Goal: Task Accomplishment & Management: Manage account settings

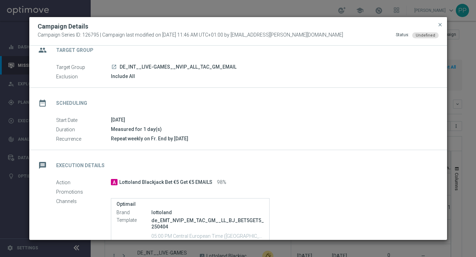
click at [443, 23] on button "close" at bounding box center [440, 25] width 7 height 8
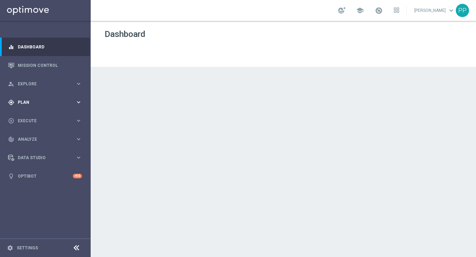
click at [18, 100] on div "gps_fixed Plan" at bounding box center [41, 102] width 67 height 6
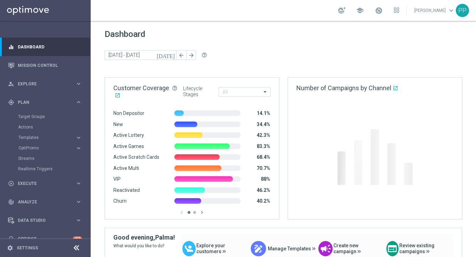
click at [30, 141] on accordion "Templates keyboard_arrow_right Optimail OptiMobile In-App OptiMobile Push Embed…" at bounding box center [54, 138] width 72 height 10
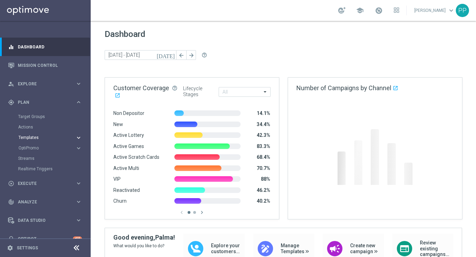
click at [29, 137] on span "Templates" at bounding box center [43, 138] width 50 height 4
click at [29, 148] on link "Optimail" at bounding box center [47, 148] width 51 height 6
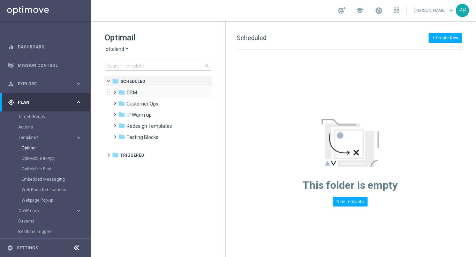
click at [115, 91] on span at bounding box center [113, 89] width 3 height 3
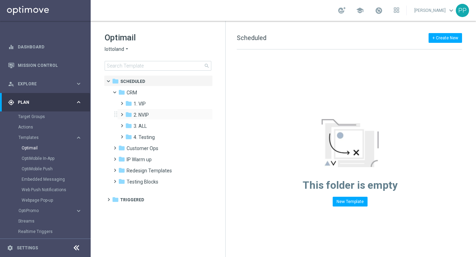
click at [121, 113] on span at bounding box center [120, 111] width 3 height 3
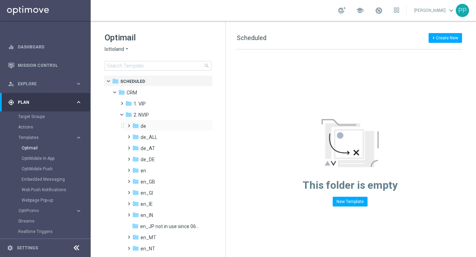
click at [128, 124] on span at bounding box center [127, 122] width 3 height 3
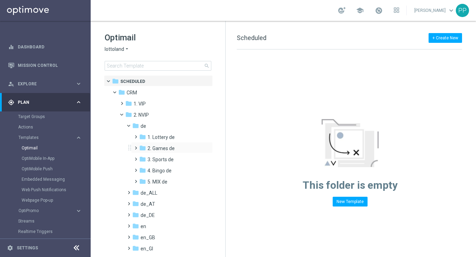
click at [134, 146] on span at bounding box center [134, 145] width 3 height 3
click at [152, 169] on icon "folder" at bounding box center [149, 170] width 7 height 7
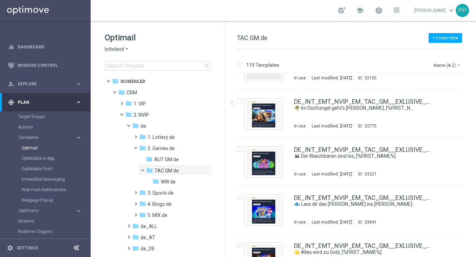
scroll to position [5472, 0]
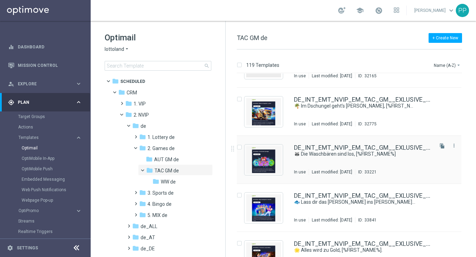
click at [240, 148] on input "Press SPACE to select this row." at bounding box center [239, 148] width 5 height 5
checkbox input "true"
click at [359, 63] on p "Duplicate" at bounding box center [353, 65] width 19 height 6
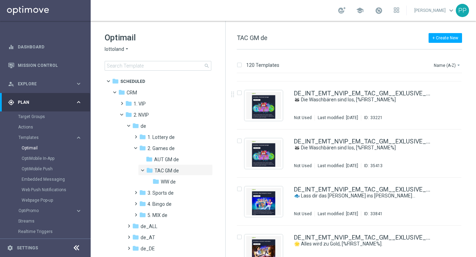
scroll to position [5520, 0]
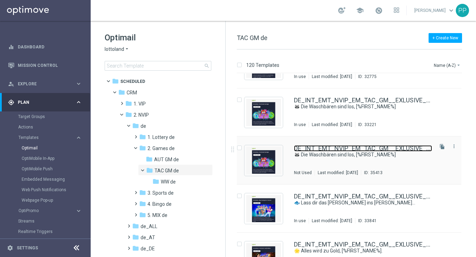
click at [343, 147] on link "DE_INT_EMT_NVIP_EM_TAC_GM__EXLUSIVE_GAMES_250820(2)" at bounding box center [363, 148] width 138 height 6
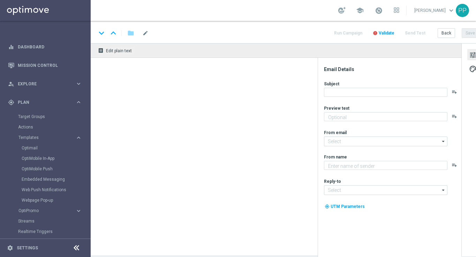
type textarea "Jetzt exklusiv im Lottoland"
type input "[EMAIL_ADDRESS][DOMAIN_NAME]"
type textarea "Lottoland"
type input "[EMAIL_ADDRESS][DOMAIN_NAME]"
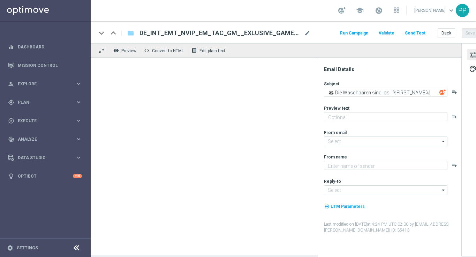
type textarea "Jetzt exklusiv im Lottoland"
type input "[EMAIL_ADDRESS][DOMAIN_NAME]"
type textarea "Lottoland"
type input "[EMAIL_ADDRESS][DOMAIN_NAME]"
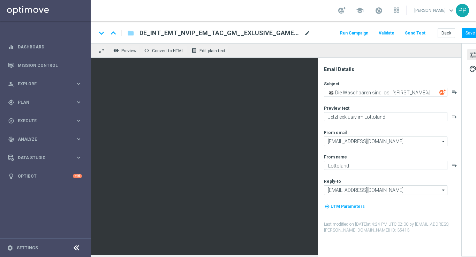
click at [307, 31] on span "mode_edit" at bounding box center [307, 33] width 6 height 6
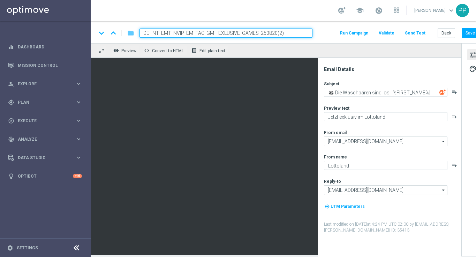
drag, startPoint x: 292, startPoint y: 33, endPoint x: 130, endPoint y: 32, distance: 161.5
click at [130, 32] on div "keyboard_arrow_down keyboard_arrow_up folder DE_INT_EMT_NVIP_EM_TAC_GM__EXLUSIV…" at bounding box center [204, 33] width 216 height 9
paste input "BONUS_BACK_250911"
type input "DE_INT_EMT_NVIP_EM_TAC_GM__BONUS_BACK_250911"
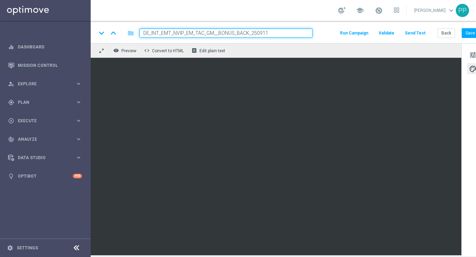
click at [467, 57] on div "tune palette" at bounding box center [472, 149] width 23 height 213
click at [472, 56] on span "tune" at bounding box center [473, 55] width 8 height 9
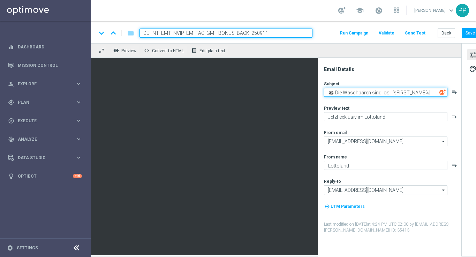
drag, startPoint x: 429, startPoint y: 95, endPoint x: 335, endPoint y: 85, distance: 93.9
click at [335, 85] on div "Subject 🦝 Die Waschbären sind los, [%FIRST_NAME%] playlist_add" at bounding box center [392, 89] width 137 height 16
paste textarea "Jeden Donnerstag: 25 % Cashback am Stammtisch"
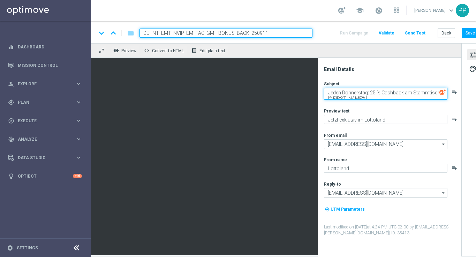
scroll to position [2, 0]
type textarea "Jeden Donnerstag: 25 % Cashback am Stammtisch, [%FIRST_NAME%]"
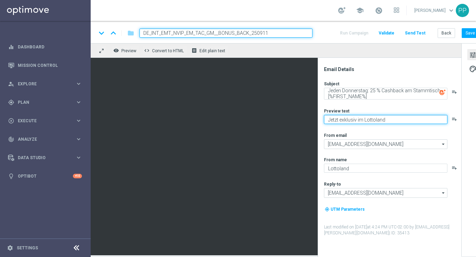
drag, startPoint x: 395, startPoint y: 122, endPoint x: 330, endPoint y: 115, distance: 66.3
click at [330, 115] on textarea "Jetzt exklusiv im Lottoland" at bounding box center [385, 119] width 123 height 9
paste textarea "Erhalte bis zu 100 € Bonus zurück – jeden Donnerstag!"
type textarea "Erhalte bis zu 100 € Bonus zurück – jeden Donnerstag!"
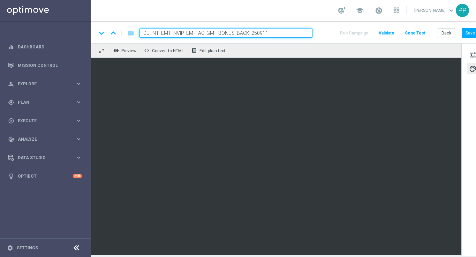
scroll to position [0, 1]
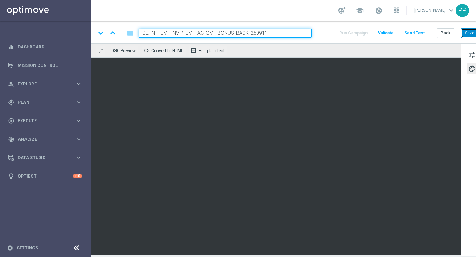
click at [467, 33] on button "Save" at bounding box center [469, 33] width 17 height 10
click at [470, 34] on button "Save" at bounding box center [469, 33] width 17 height 10
click at [466, 36] on button "Save" at bounding box center [469, 33] width 17 height 10
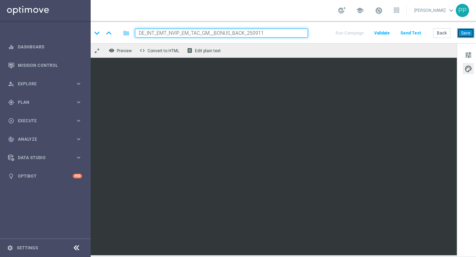
click at [467, 35] on button "Save" at bounding box center [465, 33] width 17 height 10
click at [409, 33] on button "Send Test" at bounding box center [410, 33] width 23 height 9
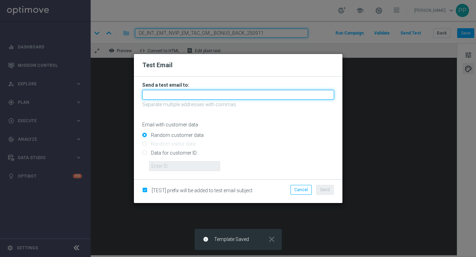
click at [227, 93] on input "text" at bounding box center [238, 95] width 192 height 10
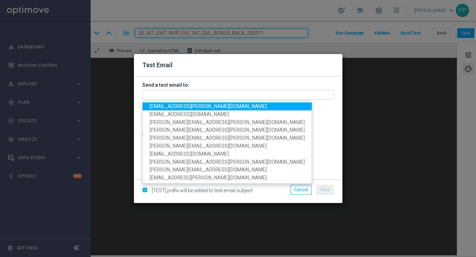
click at [188, 106] on span "palma.prieto@lottoland.com" at bounding box center [208, 107] width 117 height 6
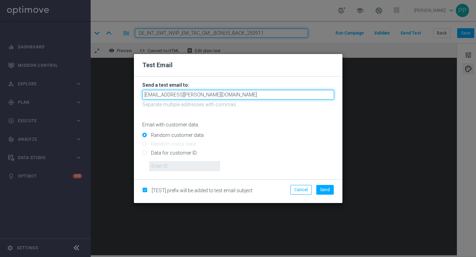
click at [209, 95] on input "palma.prieto@lottoland.com" at bounding box center [238, 95] width 192 height 10
click at [206, 95] on input "palma.prieto@lottoland.com, jessica.schmitt@lottoland.com" at bounding box center [238, 95] width 192 height 10
type input "palma.prieto@lottoland.com,jessica.schmitt@lottoland.com"
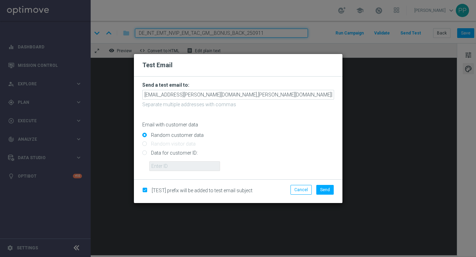
click at [281, 119] on div "Email with customer data" at bounding box center [238, 119] width 192 height 18
click at [324, 190] on span "Send" at bounding box center [325, 190] width 10 height 5
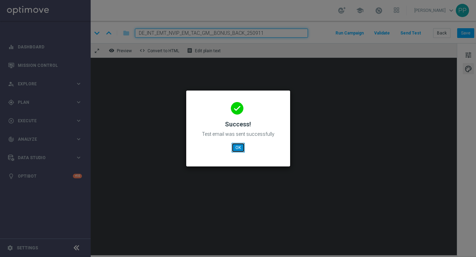
click at [235, 146] on button "OK" at bounding box center [238, 148] width 13 height 10
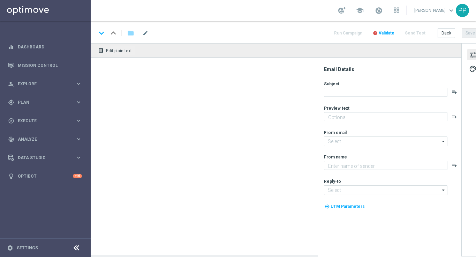
type input "DE_INT_EMT_NVIP_EM_TAC_GM__BONUS_BACK_250911"
type textarea "Erhalte bis zu 100 € Bonus zurück – jeden Donnerstag!"
type textarea "Lottoland"
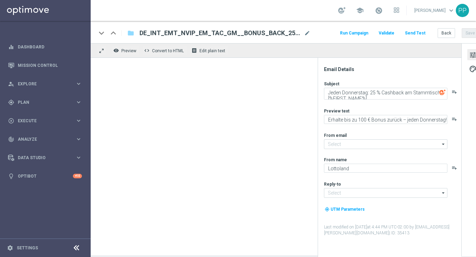
type input "[EMAIL_ADDRESS][DOMAIN_NAME]"
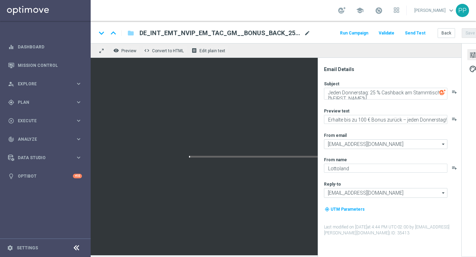
click at [307, 34] on span "mode_edit" at bounding box center [307, 33] width 6 height 6
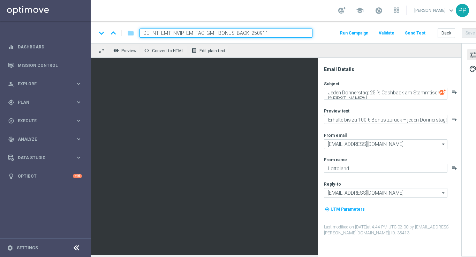
click at [158, 32] on input "DE_INT_EMT_NVIP_EM_TAC_GM__BONUS_BACK_250911" at bounding box center [225, 33] width 173 height 9
type input "DE_ALL_EMT_NVIP_EM_TAC_GM__BONUS_BACK_250911"
click at [466, 34] on button "Save" at bounding box center [470, 33] width 17 height 10
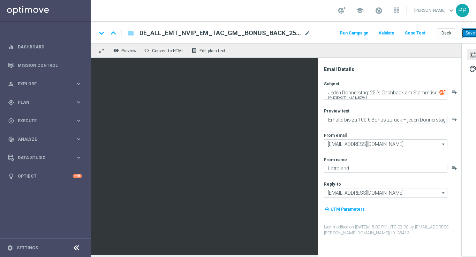
click at [470, 31] on button "Save" at bounding box center [470, 33] width 17 height 10
click at [30, 99] on div "gps_fixed Plan" at bounding box center [41, 102] width 67 height 6
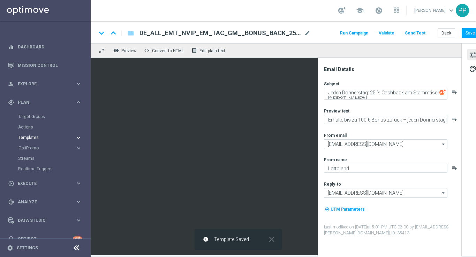
click at [24, 137] on span "Templates" at bounding box center [43, 138] width 50 height 4
click at [29, 149] on link "Optimail" at bounding box center [47, 148] width 51 height 6
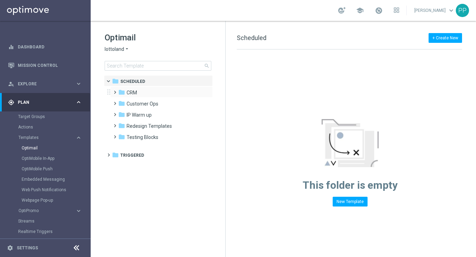
click at [114, 91] on span at bounding box center [113, 89] width 3 height 3
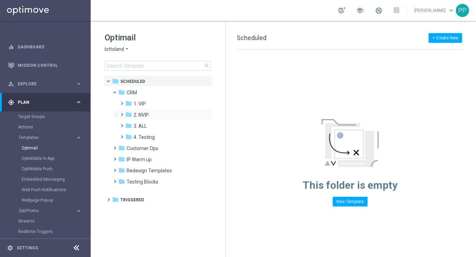
click at [122, 113] on span at bounding box center [120, 111] width 3 height 3
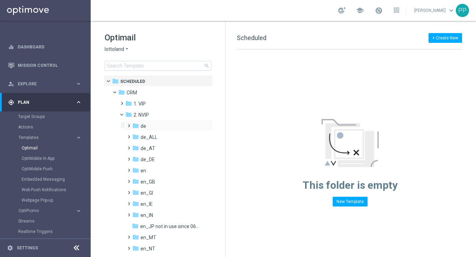
click at [129, 124] on span at bounding box center [127, 122] width 3 height 3
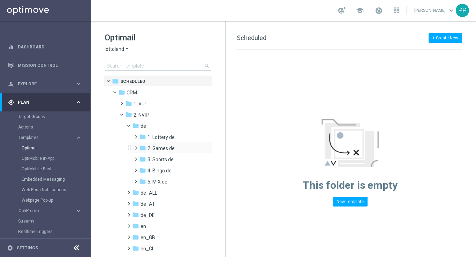
click at [136, 146] on span at bounding box center [134, 145] width 3 height 3
click at [143, 169] on span at bounding box center [141, 167] width 3 height 3
click at [161, 171] on span "TAC GM de" at bounding box center [166, 171] width 24 height 6
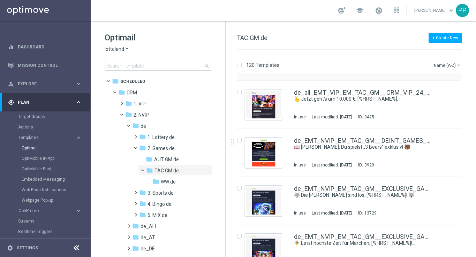
scroll to position [92, 0]
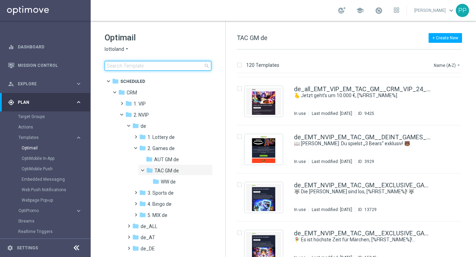
click at [142, 70] on input at bounding box center [158, 66] width 107 height 10
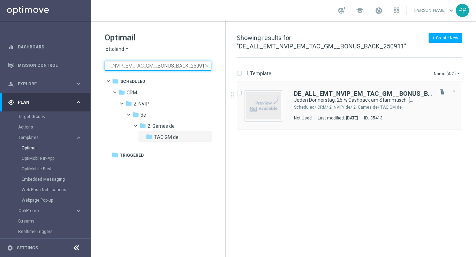
type input "DE_ALL_EMT_NVIP_EM_TAC_GM__BONUS_BACK_250911"
click at [240, 93] on input "Press SPACE to select this row." at bounding box center [239, 94] width 5 height 5
checkbox input "true"
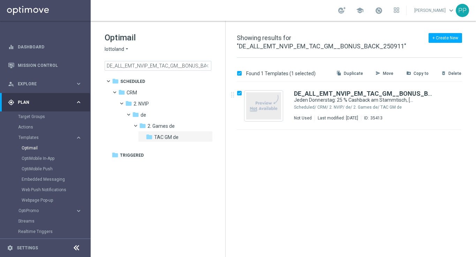
click at [391, 72] on p "Move" at bounding box center [388, 74] width 11 height 6
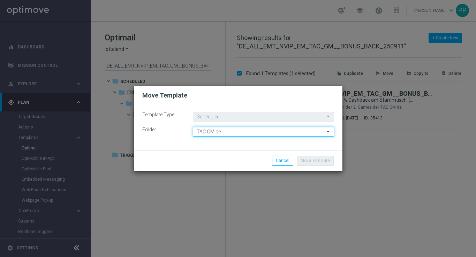
click at [203, 133] on input "TAC GM de" at bounding box center [263, 132] width 141 height 10
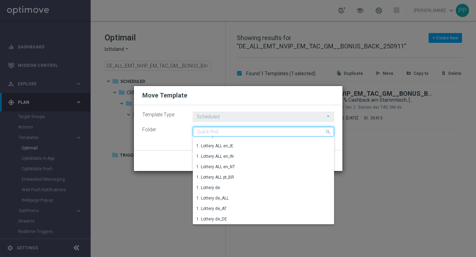
scroll to position [34, 0]
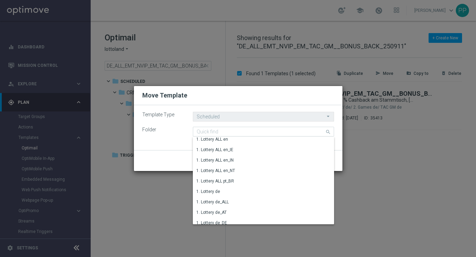
drag, startPoint x: 211, startPoint y: 92, endPoint x: 249, endPoint y: 86, distance: 38.8
click at [249, 86] on div "Move Template" at bounding box center [238, 95] width 209 height 19
type input "TAC GM de"
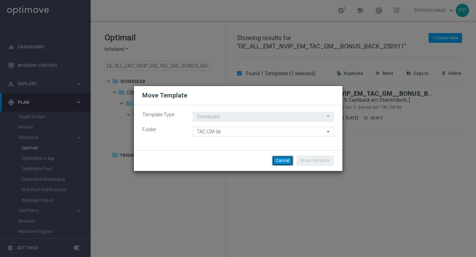
click at [282, 164] on button "Cancel" at bounding box center [282, 161] width 21 height 10
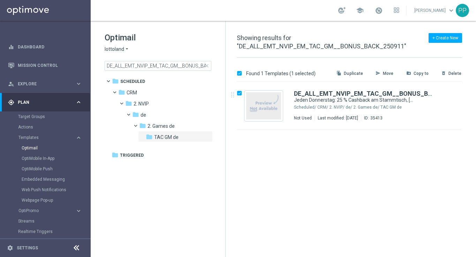
click at [388, 73] on p "Move" at bounding box center [388, 74] width 11 height 6
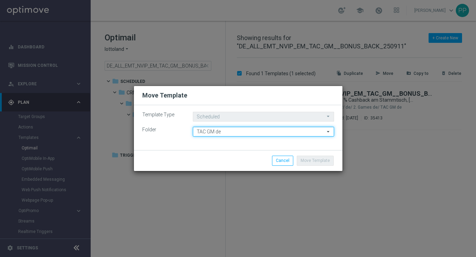
click at [198, 134] on input "TAC GM de" at bounding box center [263, 132] width 141 height 10
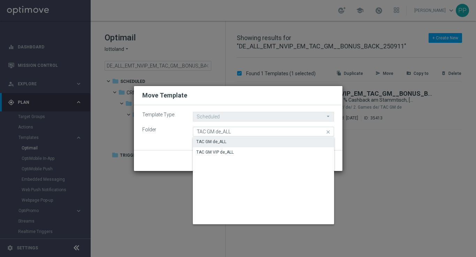
click at [208, 143] on div "TAC GM de_ALL" at bounding box center [211, 142] width 30 height 6
type input "TAC GM de_ALL"
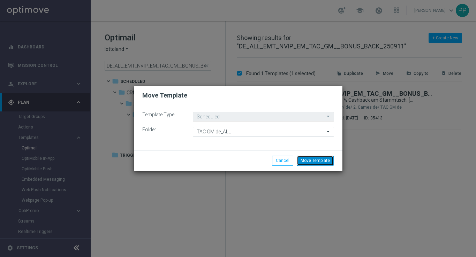
click at [320, 163] on button "Move Template" at bounding box center [315, 161] width 37 height 10
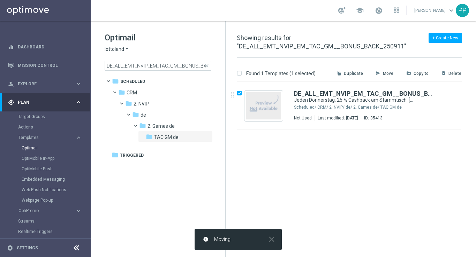
checkbox input "false"
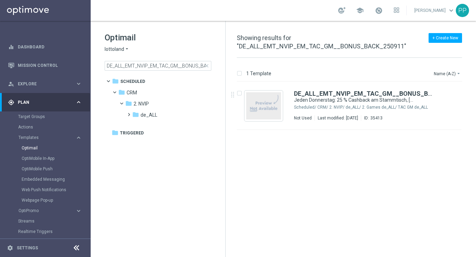
click at [207, 66] on span "close" at bounding box center [207, 66] width 6 height 6
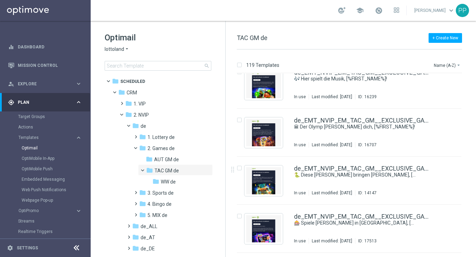
scroll to position [255, 0]
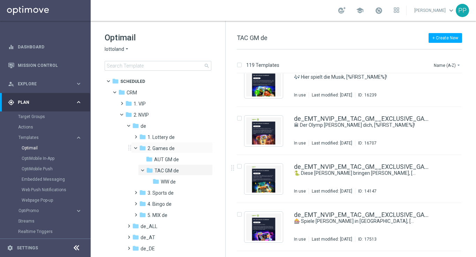
click at [137, 147] on span at bounding box center [138, 146] width 3 height 3
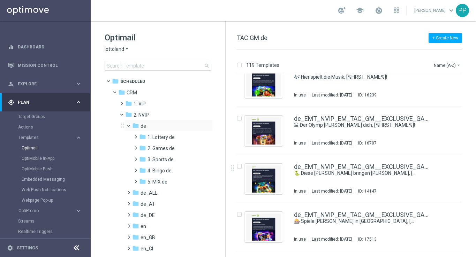
click at [130, 126] on span at bounding box center [131, 124] width 3 height 3
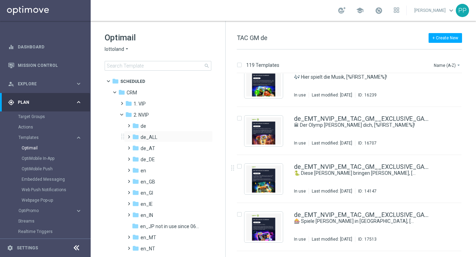
click at [128, 135] on span at bounding box center [127, 134] width 3 height 3
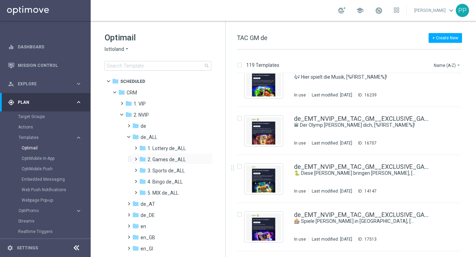
click at [136, 158] on span at bounding box center [134, 156] width 3 height 3
click at [158, 184] on span "TAC GM de_ALL" at bounding box center [172, 182] width 36 height 6
